Goal: Navigation & Orientation: Understand site structure

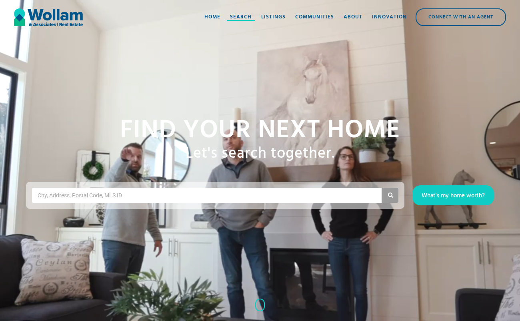
click at [236, 16] on div "Search" at bounding box center [241, 17] width 22 height 8
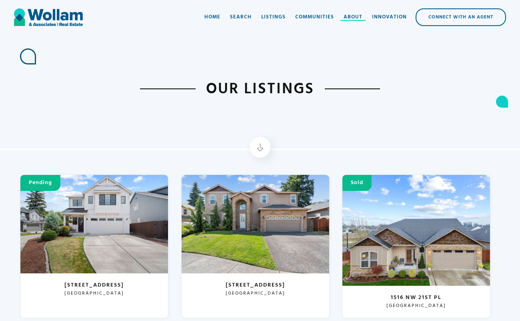
click at [356, 16] on div "About" at bounding box center [353, 17] width 19 height 8
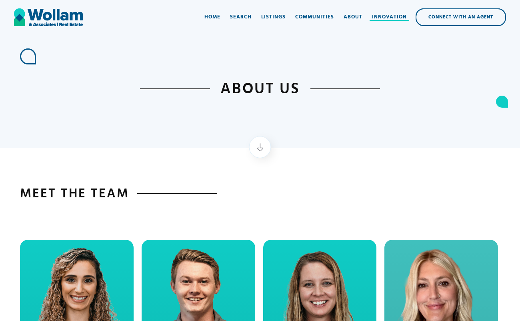
click at [395, 20] on div at bounding box center [390, 20] width 40 height 1
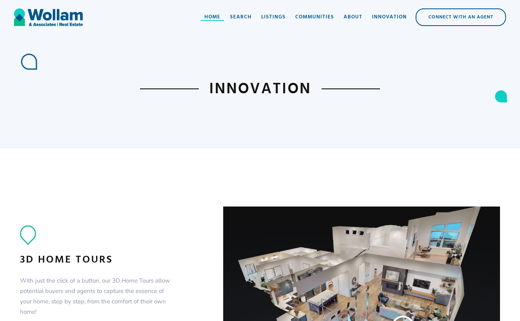
click at [216, 20] on div at bounding box center [212, 20] width 23 height 1
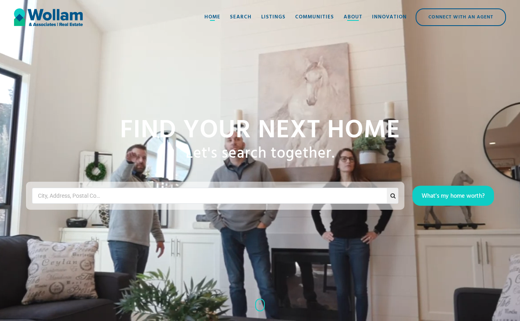
click at [353, 17] on div "About" at bounding box center [353, 17] width 19 height 8
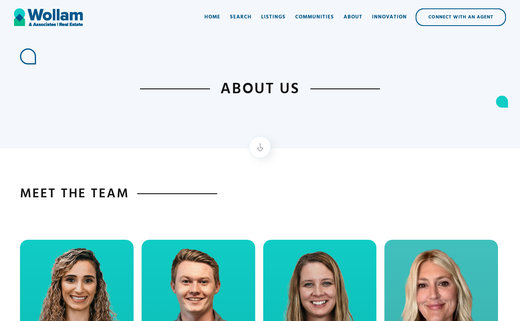
scroll to position [0, 0]
click at [62, 17] on img "home" at bounding box center [48, 17] width 69 height 24
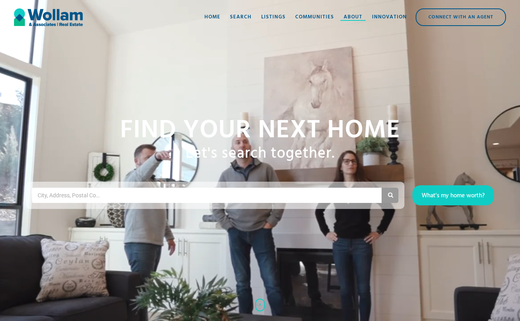
click at [353, 19] on div "About" at bounding box center [353, 17] width 19 height 8
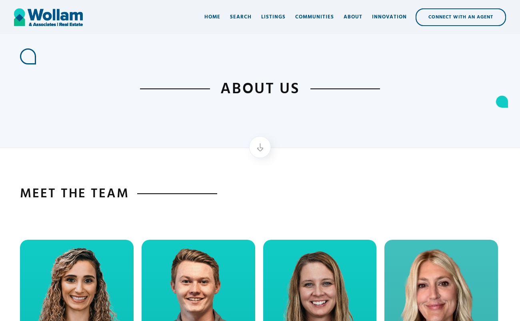
scroll to position [0, 0]
click at [66, 138] on div "about us" at bounding box center [260, 74] width 520 height 148
click at [263, 151] on div at bounding box center [260, 147] width 22 height 22
click at [262, 146] on img at bounding box center [260, 147] width 8 height 8
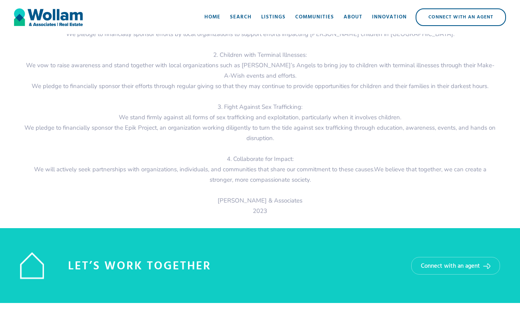
scroll to position [1166, 0]
